Goal: Task Accomplishment & Management: Manage account settings

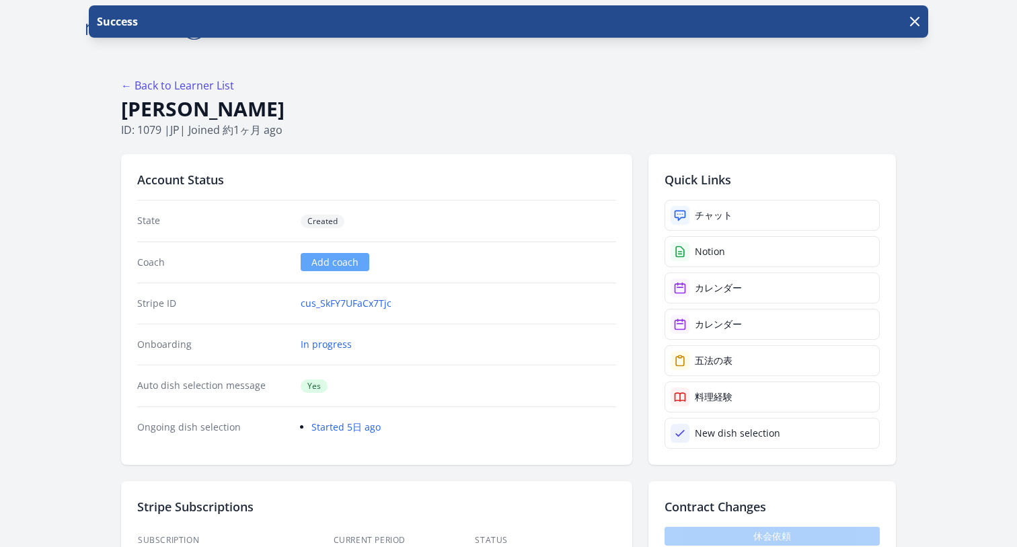
scroll to position [1820, 0]
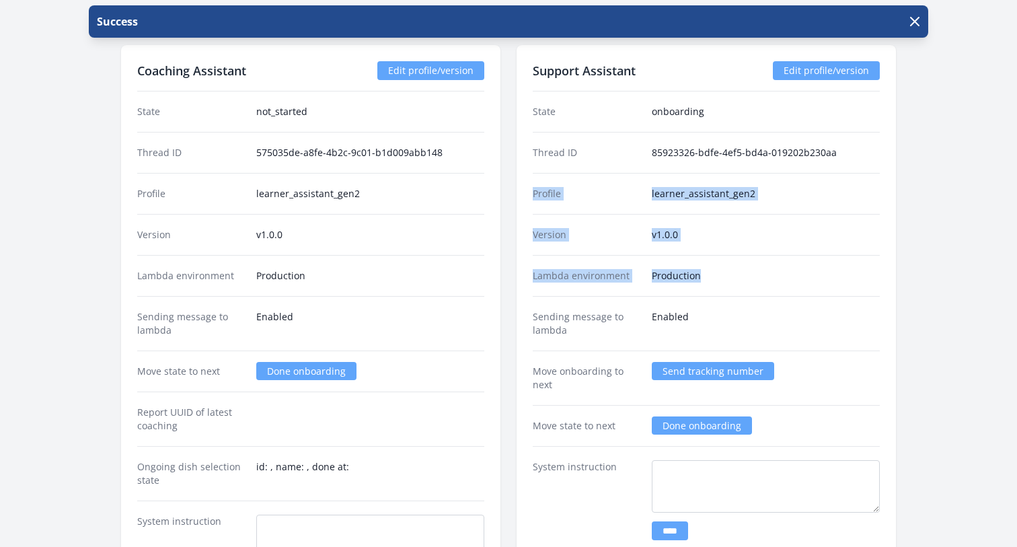
drag, startPoint x: 713, startPoint y: 270, endPoint x: 529, endPoint y: 195, distance: 199.0
click at [528, 194] on div "Support Assistant Edit profile/version State onboarding Thread ID 85923326-bdfe…" at bounding box center [705, 380] width 379 height 671
click at [566, 198] on dt "Profile" at bounding box center [587, 193] width 108 height 13
drag, startPoint x: 529, startPoint y: 193, endPoint x: 736, endPoint y: 256, distance: 215.9
click at [736, 256] on div "Support Assistant Edit profile/version State onboarding Thread ID 85923326-bdfe…" at bounding box center [705, 380] width 379 height 671
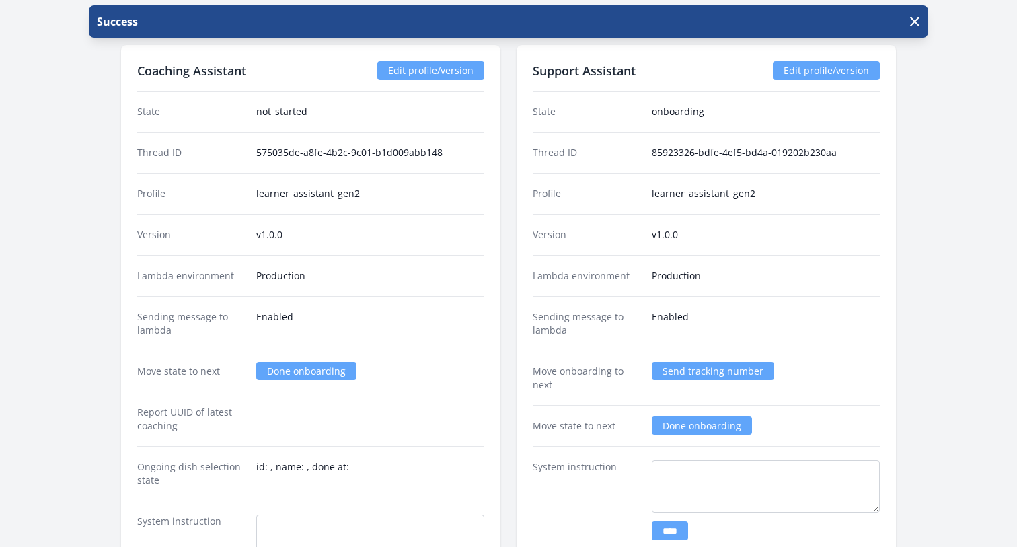
click at [756, 233] on dd "v1.0.0" at bounding box center [766, 234] width 228 height 13
drag, startPoint x: 730, startPoint y: 236, endPoint x: 525, endPoint y: 197, distance: 208.1
click at [525, 197] on div "Support Assistant Edit profile/version State onboarding Thread ID 85923326-bdfe…" at bounding box center [705, 380] width 379 height 671
click at [689, 237] on dd "v1.0.0" at bounding box center [766, 234] width 228 height 13
drag, startPoint x: 644, startPoint y: 194, endPoint x: 777, endPoint y: 194, distance: 132.5
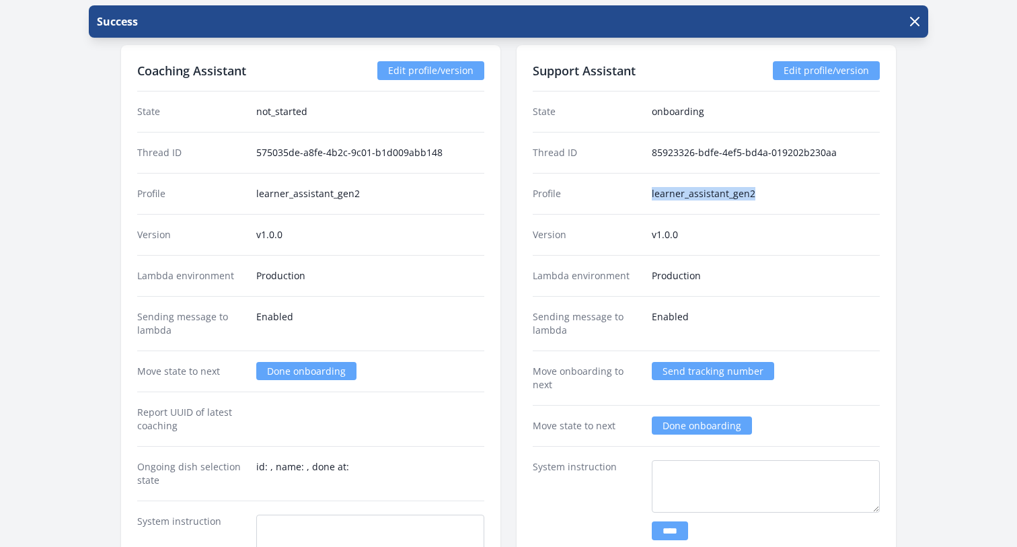
click at [777, 194] on div "Profile learner_assistant_gen2" at bounding box center [706, 193] width 347 height 41
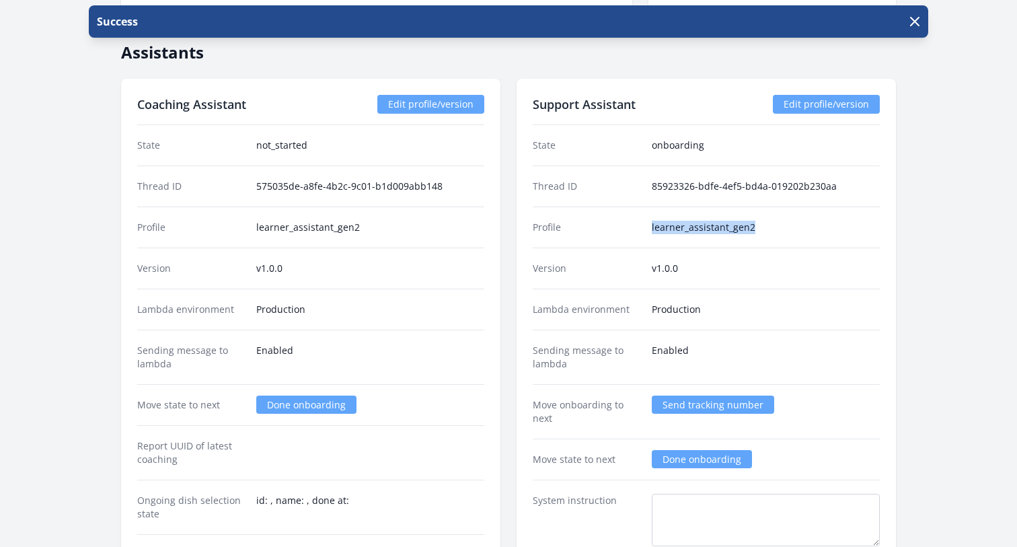
scroll to position [1768, 0]
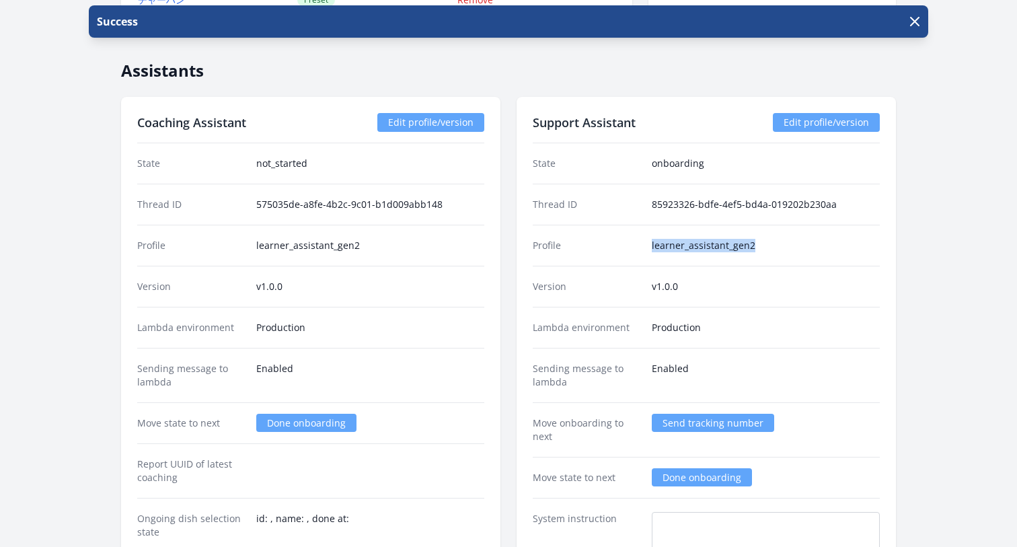
click at [763, 263] on div "Profile learner_assistant_gen2" at bounding box center [706, 245] width 347 height 41
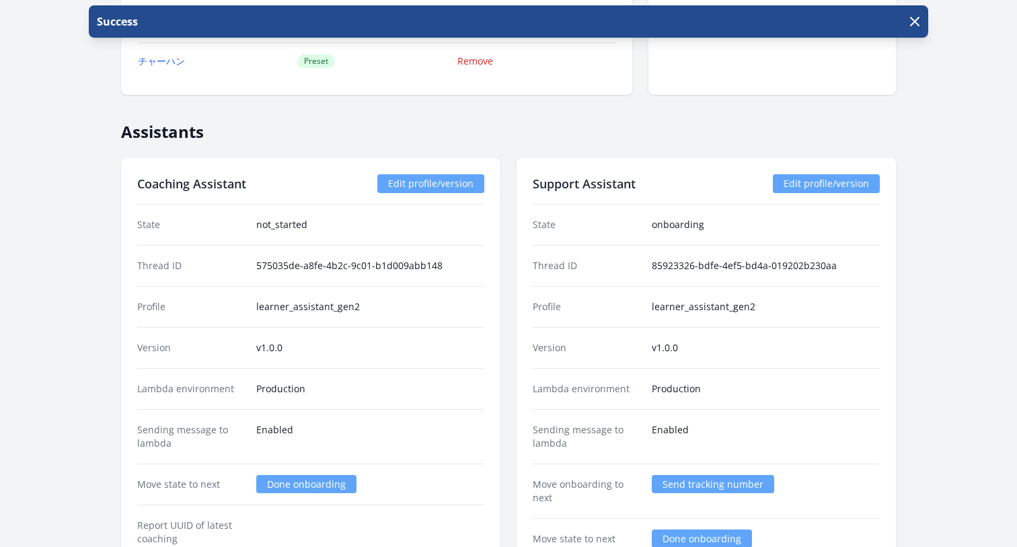
scroll to position [1709, 0]
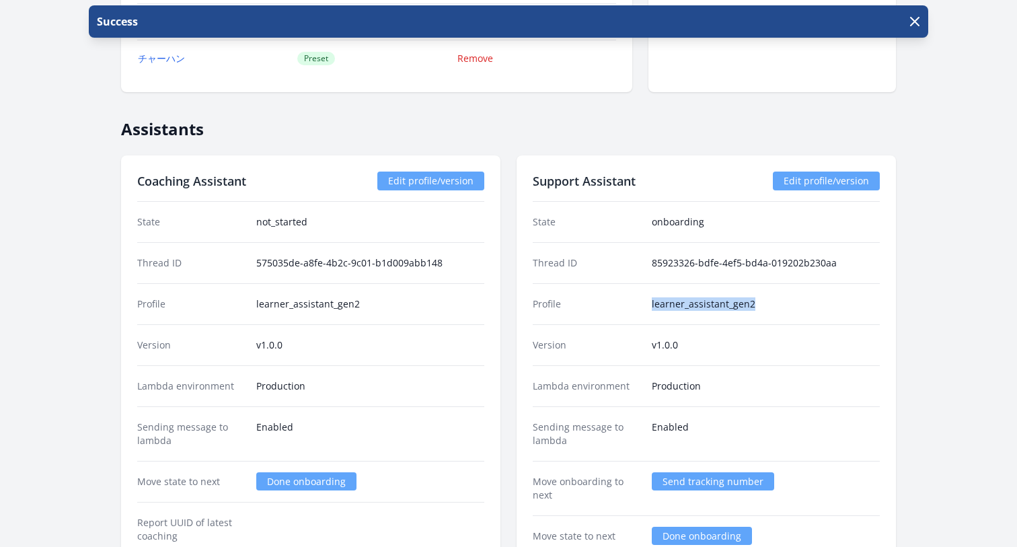
drag, startPoint x: 649, startPoint y: 301, endPoint x: 772, endPoint y: 301, distance: 123.1
click at [773, 301] on div "Profile learner_assistant_gen2" at bounding box center [706, 303] width 347 height 41
click at [772, 301] on dd "learner_assistant_gen2" at bounding box center [766, 303] width 228 height 13
drag, startPoint x: 687, startPoint y: 347, endPoint x: 631, endPoint y: 290, distance: 79.4
click at [631, 290] on dl "State onboarding Thread ID 85923326-bdfe-4ef5-bd4a-019202b230aa Profile learner…" at bounding box center [706, 449] width 347 height 495
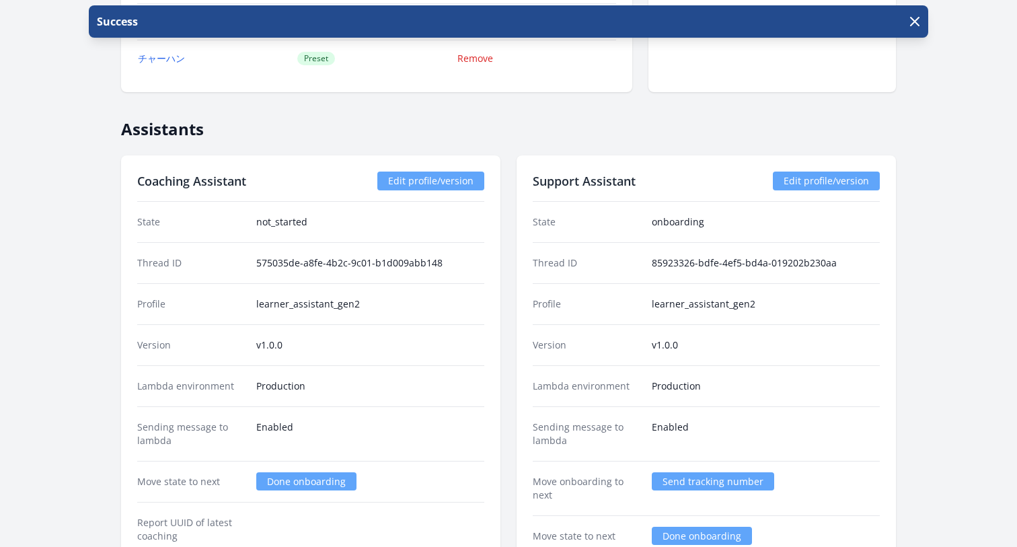
click at [652, 297] on dd "learner_assistant_gen2" at bounding box center [766, 303] width 228 height 13
drag, startPoint x: 756, startPoint y: 301, endPoint x: 618, endPoint y: 300, distance: 137.9
click at [618, 300] on div "Profile learner_assistant_gen2" at bounding box center [706, 303] width 347 height 41
click at [760, 297] on dd "learner_assistant_gen2" at bounding box center [766, 303] width 228 height 13
drag, startPoint x: 760, startPoint y: 305, endPoint x: 633, endPoint y: 304, distance: 127.1
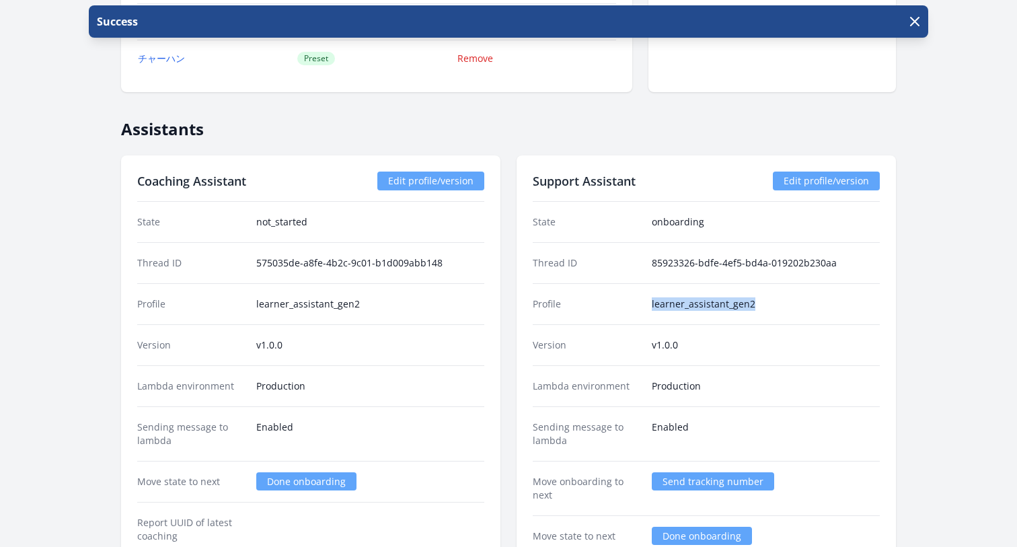
click at [633, 304] on div "Profile learner_assistant_gen2" at bounding box center [706, 303] width 347 height 41
click at [744, 309] on dd "learner_assistant_gen2" at bounding box center [766, 303] width 228 height 13
